Goal: Complete application form: Complete application form

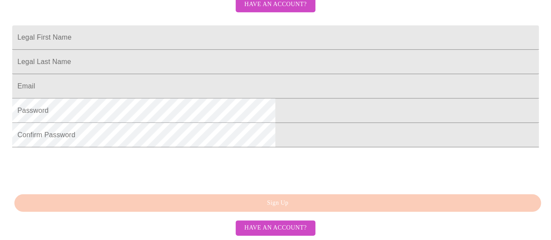
scroll to position [287, 0]
click at [232, 25] on input "Legal First Name" at bounding box center [275, 37] width 527 height 24
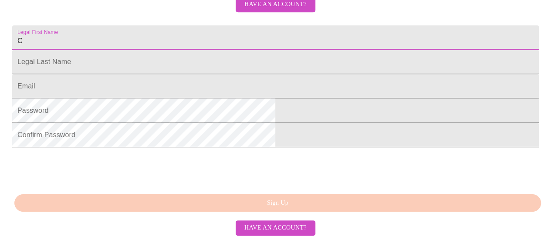
scroll to position [281, 0]
type input "[PERSON_NAME]"
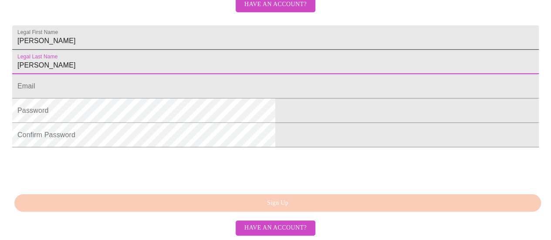
type input "[PERSON_NAME]"
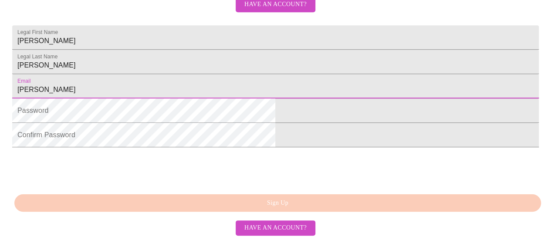
type input "[PERSON_NAME][EMAIL_ADDRESS][DOMAIN_NAME]"
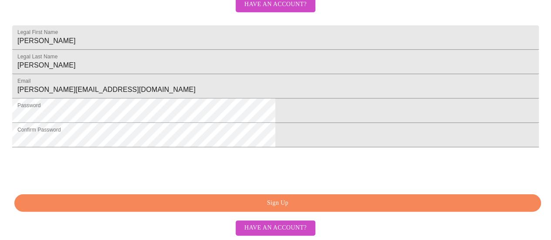
click at [271, 209] on span "Sign Up" at bounding box center [277, 203] width 507 height 11
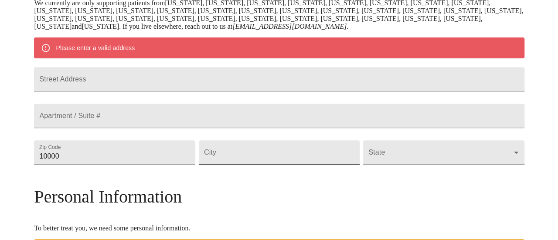
scroll to position [185, 0]
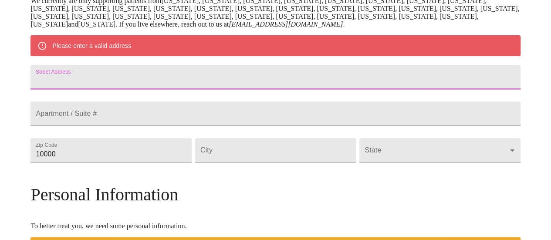
click at [143, 75] on input "Street Address" at bounding box center [275, 77] width 490 height 24
type input "[STREET_ADDRESS]"
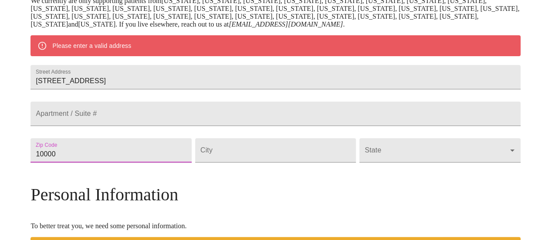
click at [119, 163] on input "10000" at bounding box center [110, 150] width 161 height 24
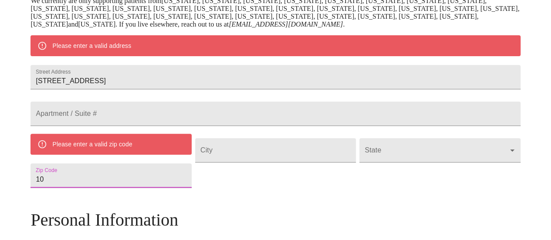
type input "1"
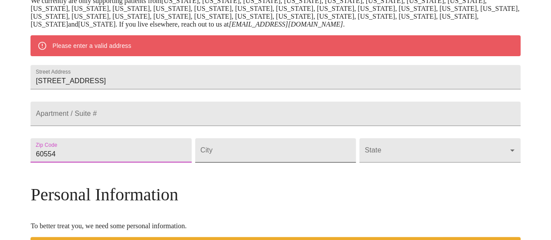
type input "60554"
click at [222, 163] on input "Street Address" at bounding box center [275, 150] width 161 height 24
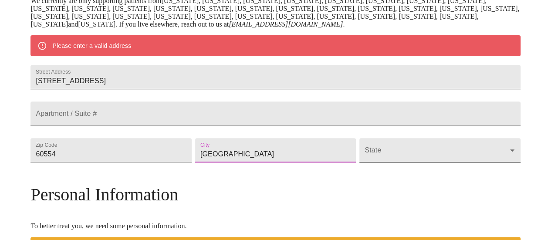
type input "[GEOGRAPHIC_DATA]"
click at [448, 176] on body "MyMenopauseRx Welcome to MyMenopauseRx Since it's your first time here, you'll …" at bounding box center [275, 162] width 544 height 687
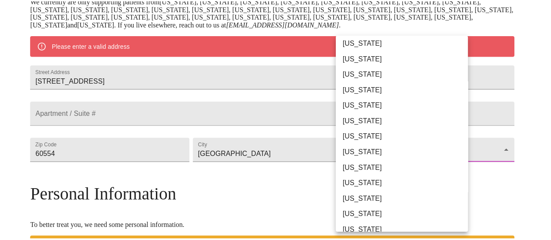
scroll to position [67, 0]
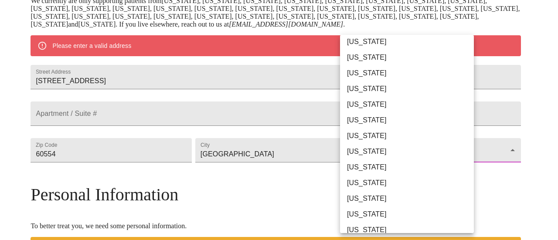
click at [383, 170] on li "[US_STATE]" at bounding box center [410, 167] width 140 height 16
type input "[US_STATE]"
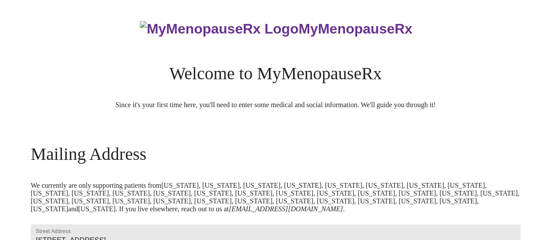
scroll to position [253, 0]
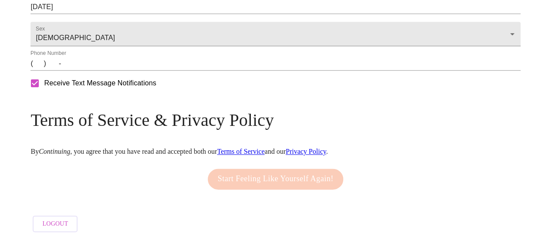
scroll to position [480, 0]
